Goal: Transaction & Acquisition: Purchase product/service

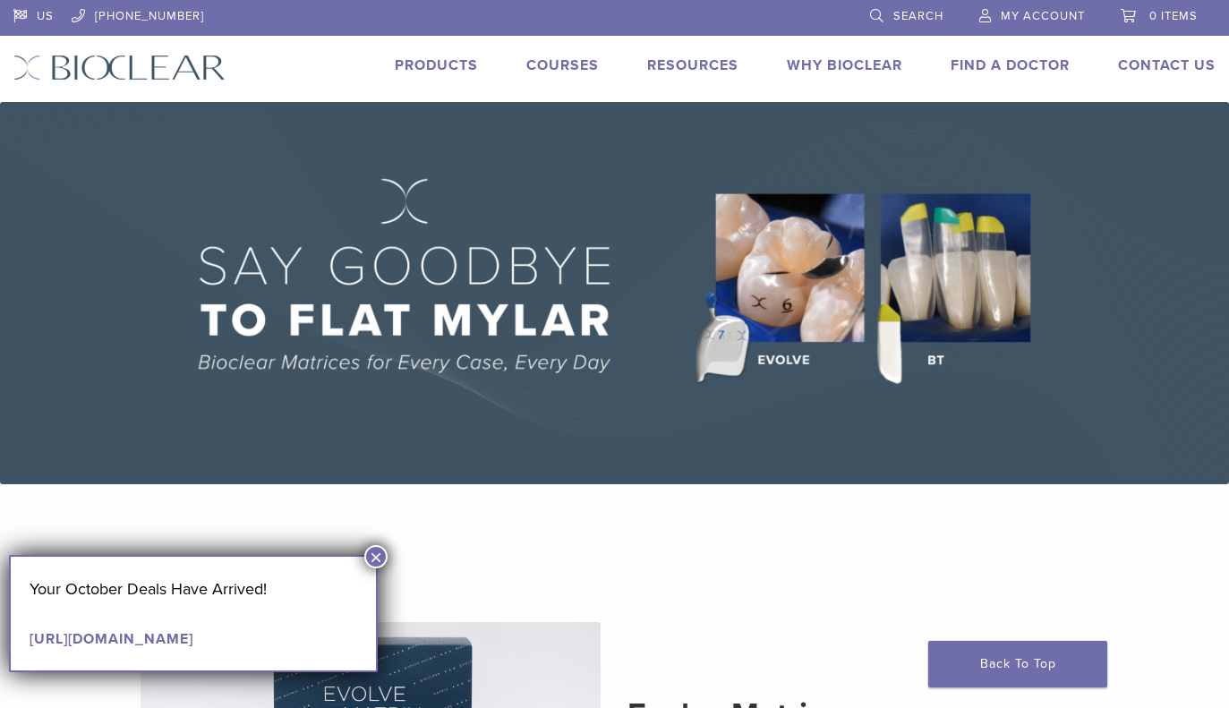
click at [433, 62] on link "Products" at bounding box center [436, 65] width 83 height 18
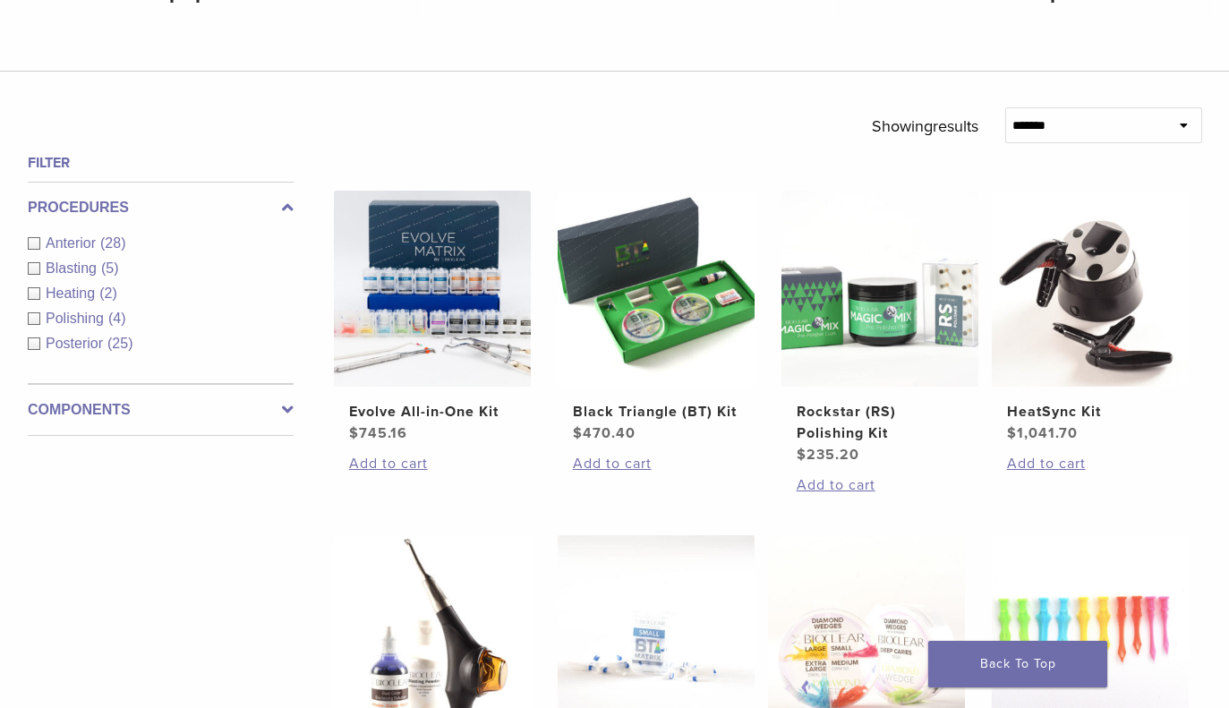
scroll to position [534, 0]
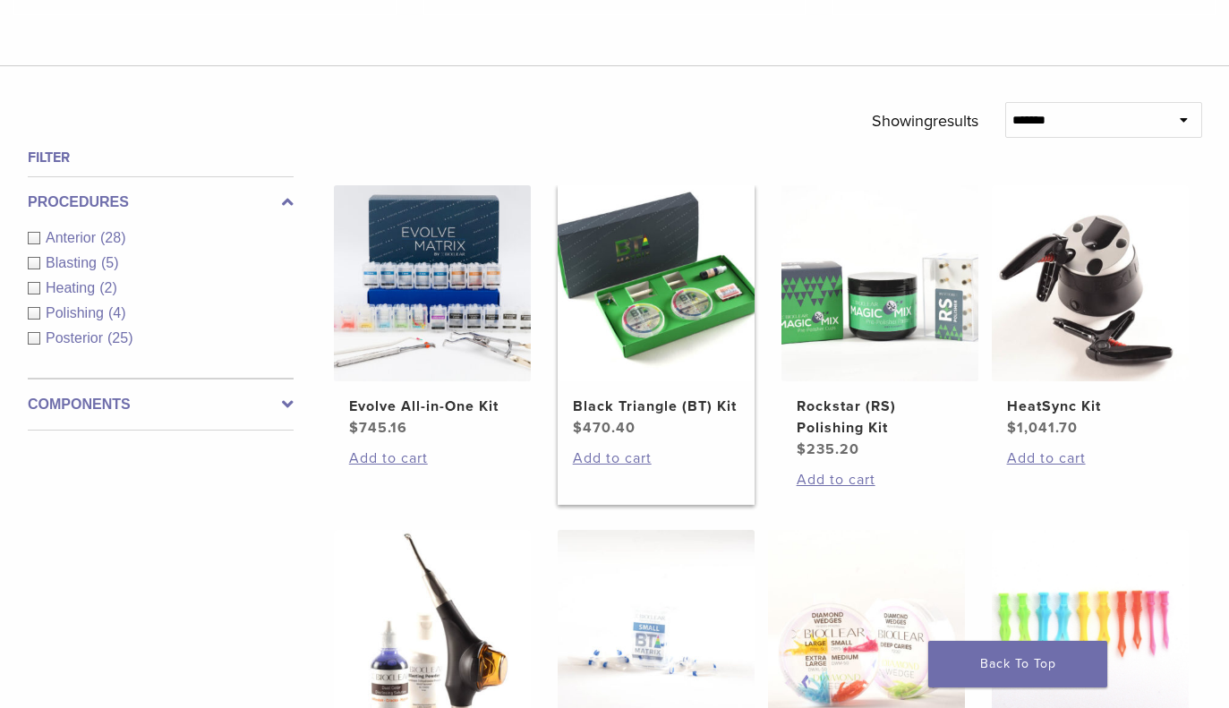
click at [606, 429] on bdi "$ 470.40" at bounding box center [604, 428] width 63 height 18
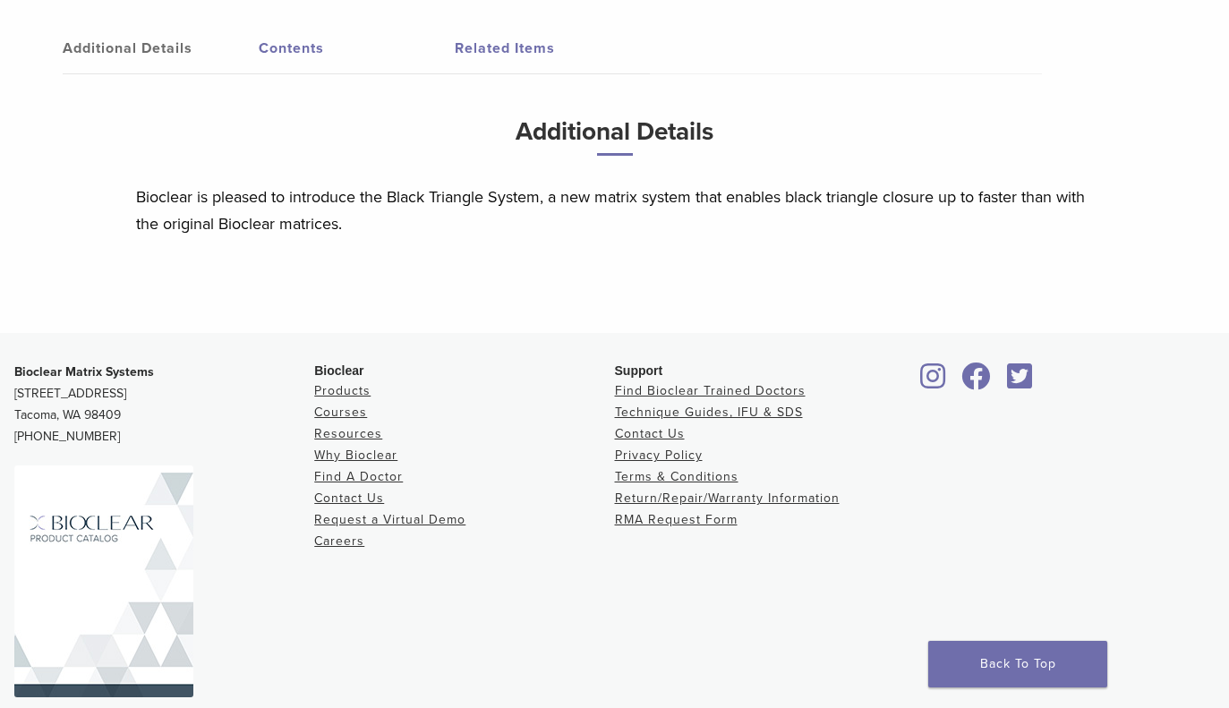
scroll to position [1029, 0]
